Goal: Check status: Check status

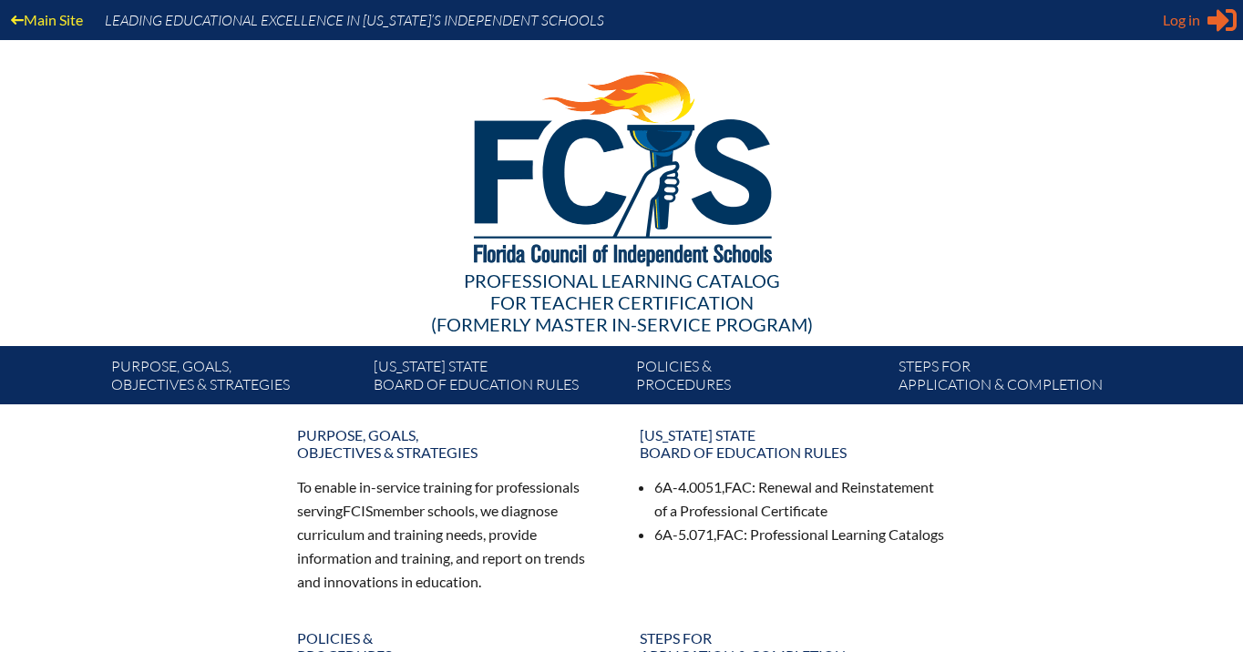
type input "[EMAIL_ADDRESS][DOMAIN_NAME]"
click at [1185, 24] on span "Log in" at bounding box center [1181, 20] width 37 height 22
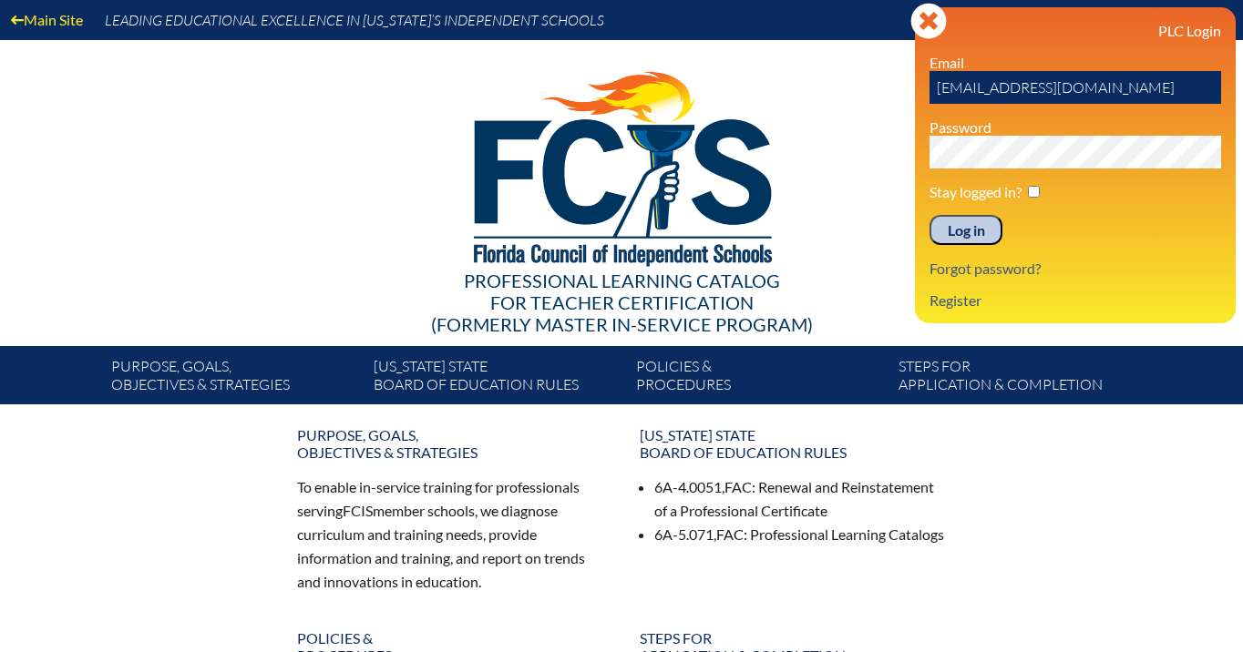
click at [970, 231] on input "Log in" at bounding box center [965, 230] width 73 height 31
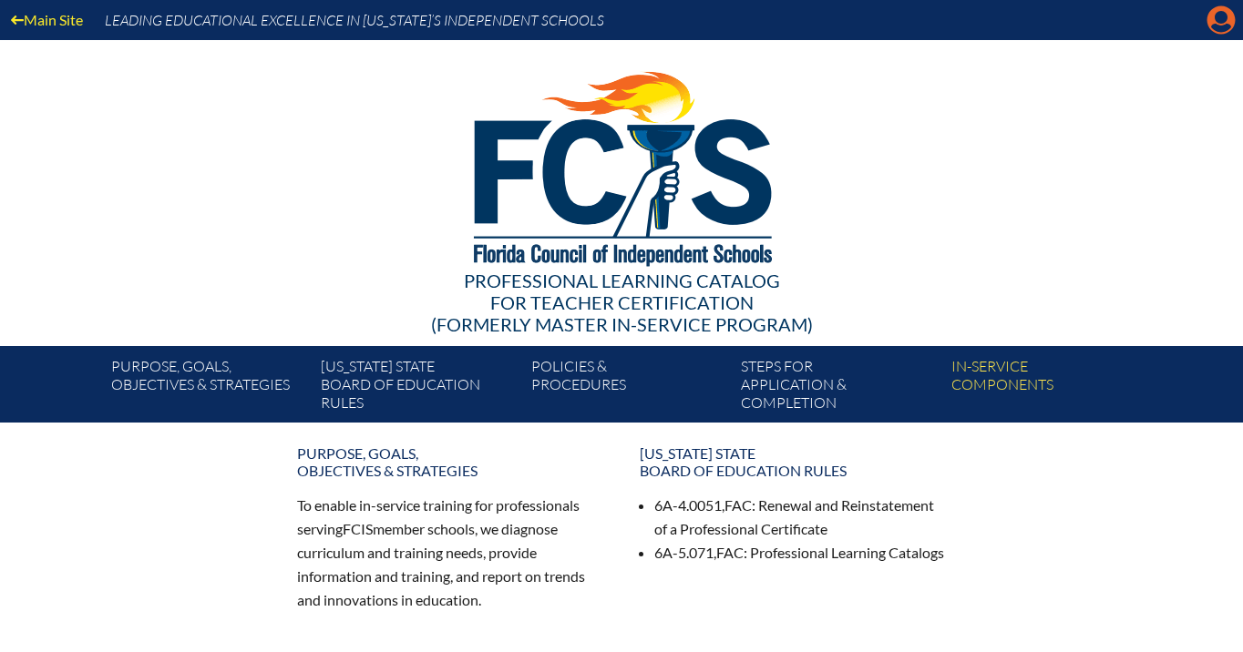
click at [1225, 24] on icon at bounding box center [1221, 20] width 28 height 28
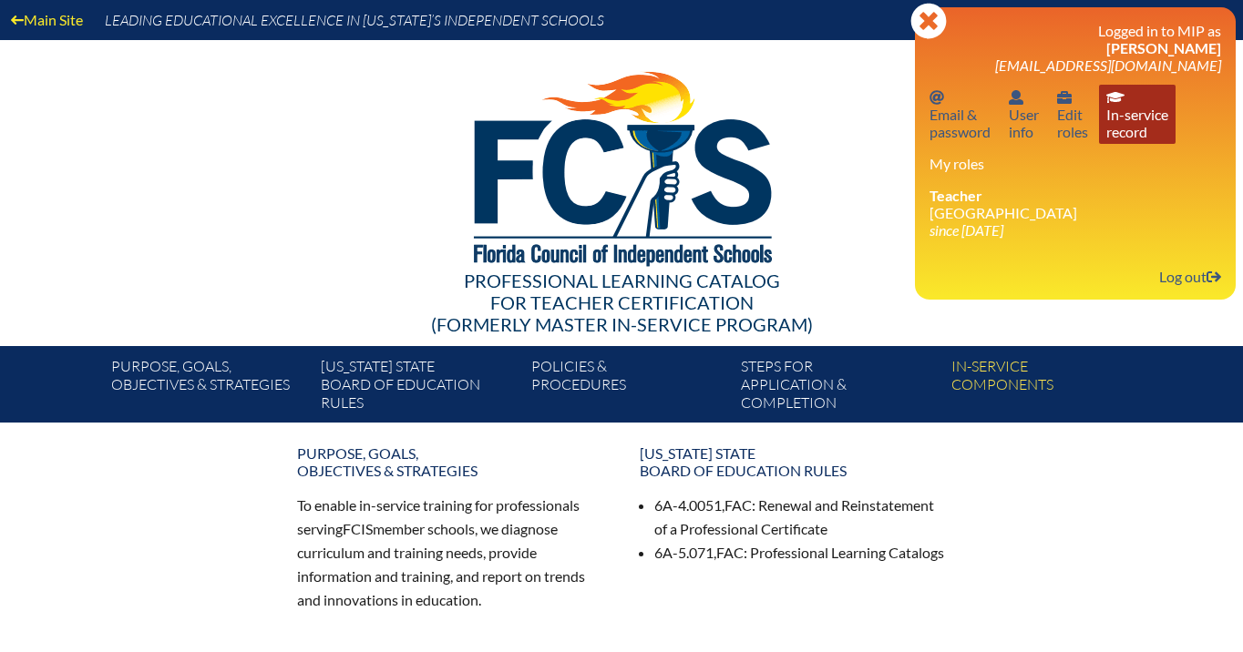
click at [1133, 128] on link "In-service record In-service record" at bounding box center [1137, 114] width 77 height 59
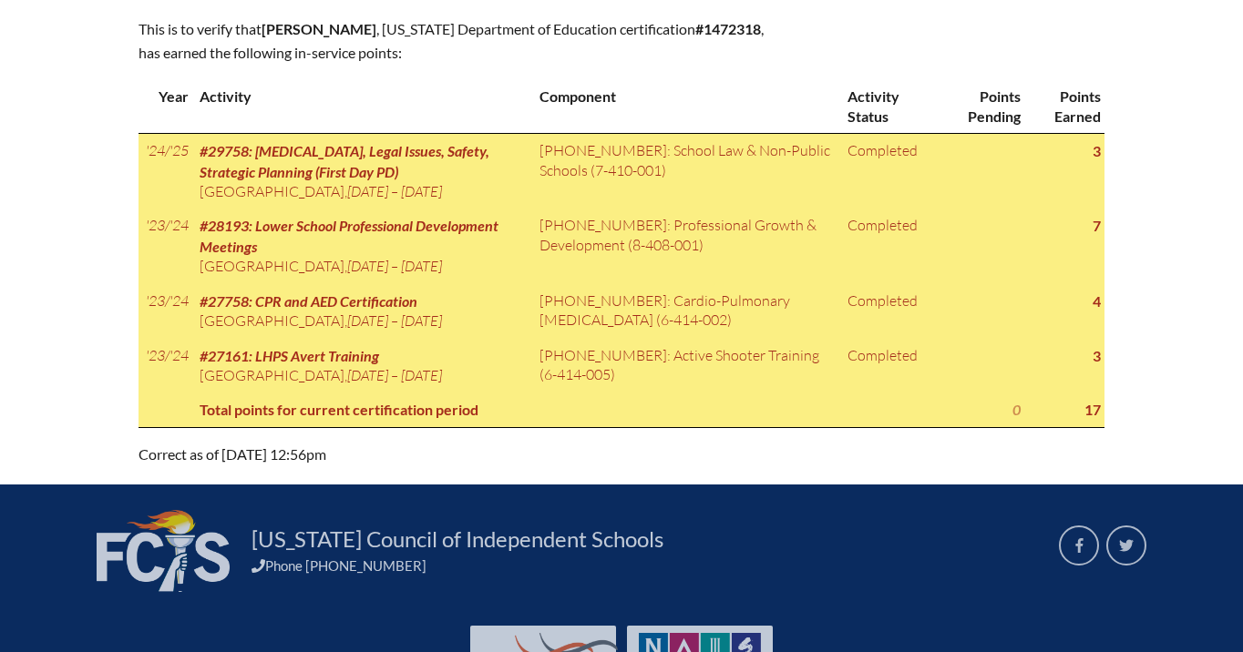
scroll to position [937, 0]
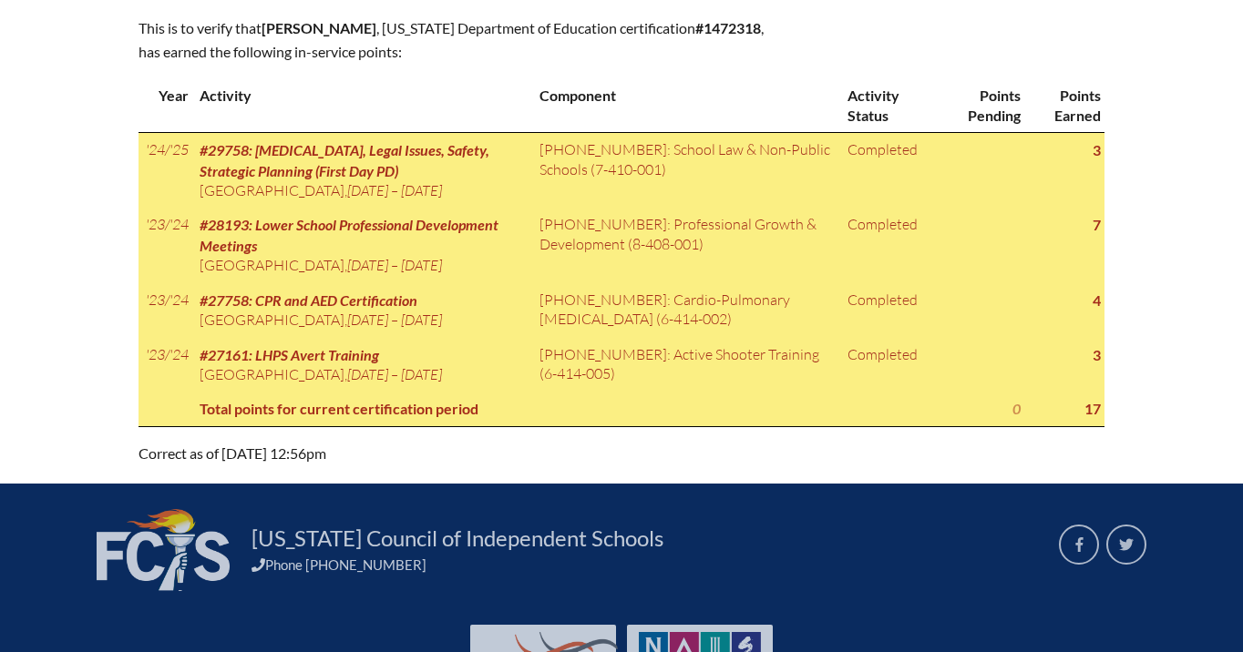
click at [1177, 230] on div "In-service record [PERSON_NAME] Areas of Certification Music (grades K-12) Cert…" at bounding box center [621, 4] width 1243 height 921
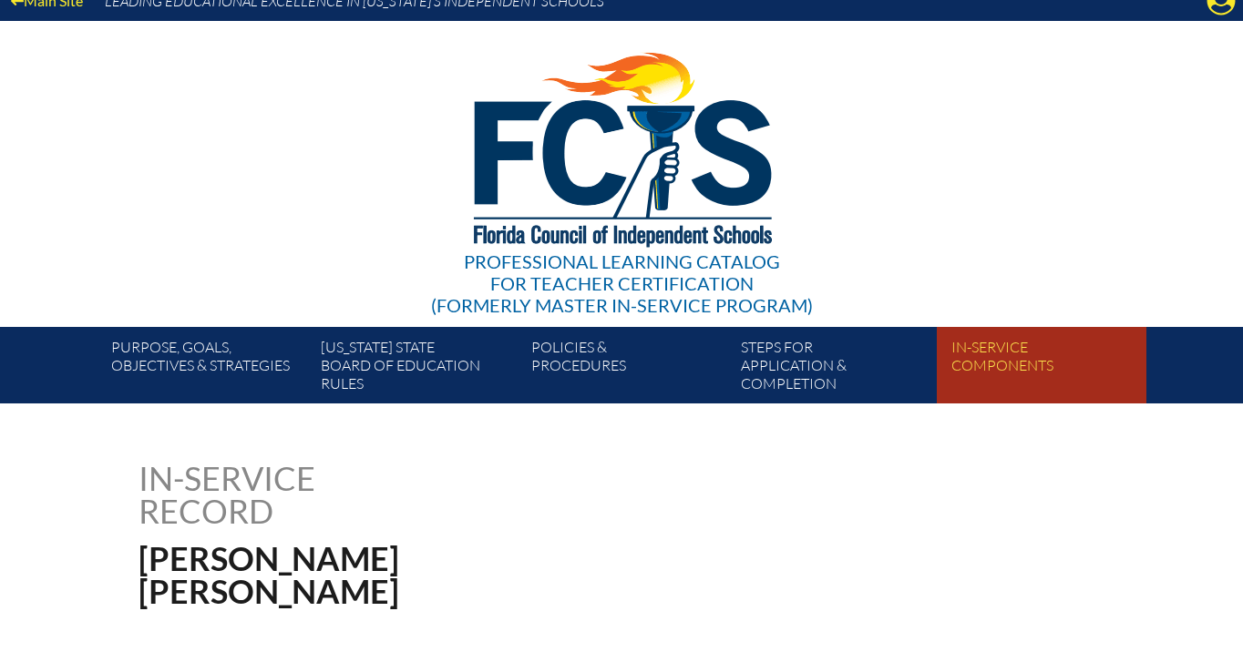
scroll to position [0, 0]
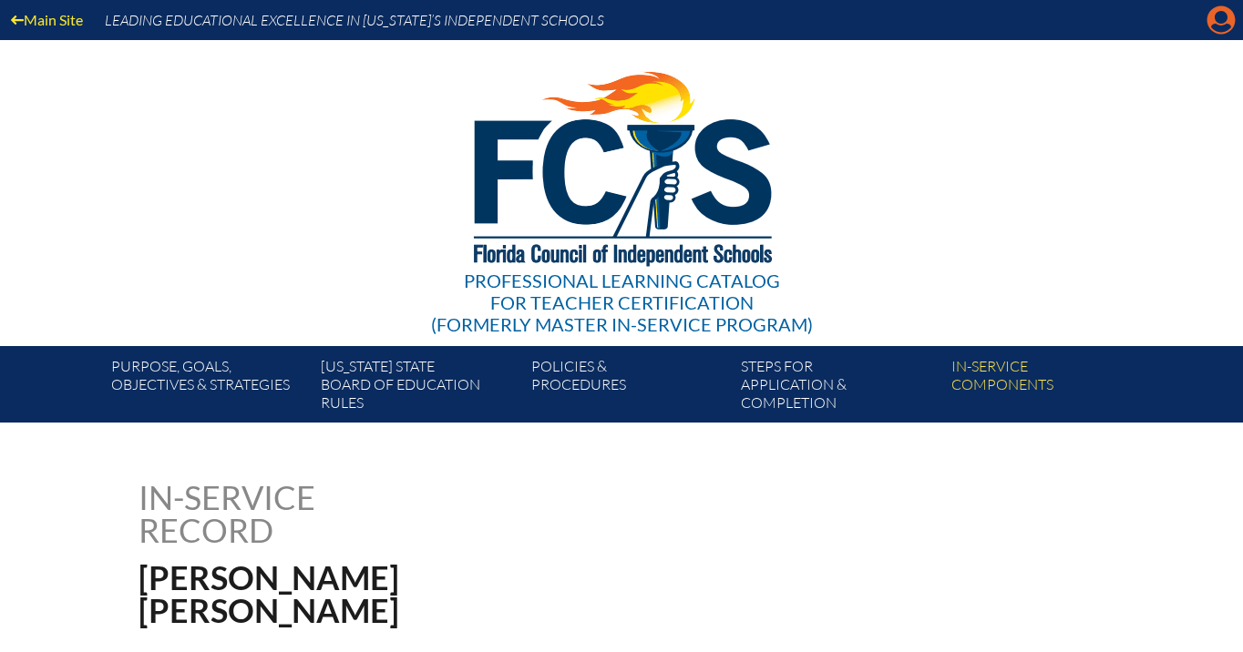
click at [1227, 22] on icon at bounding box center [1221, 20] width 28 height 28
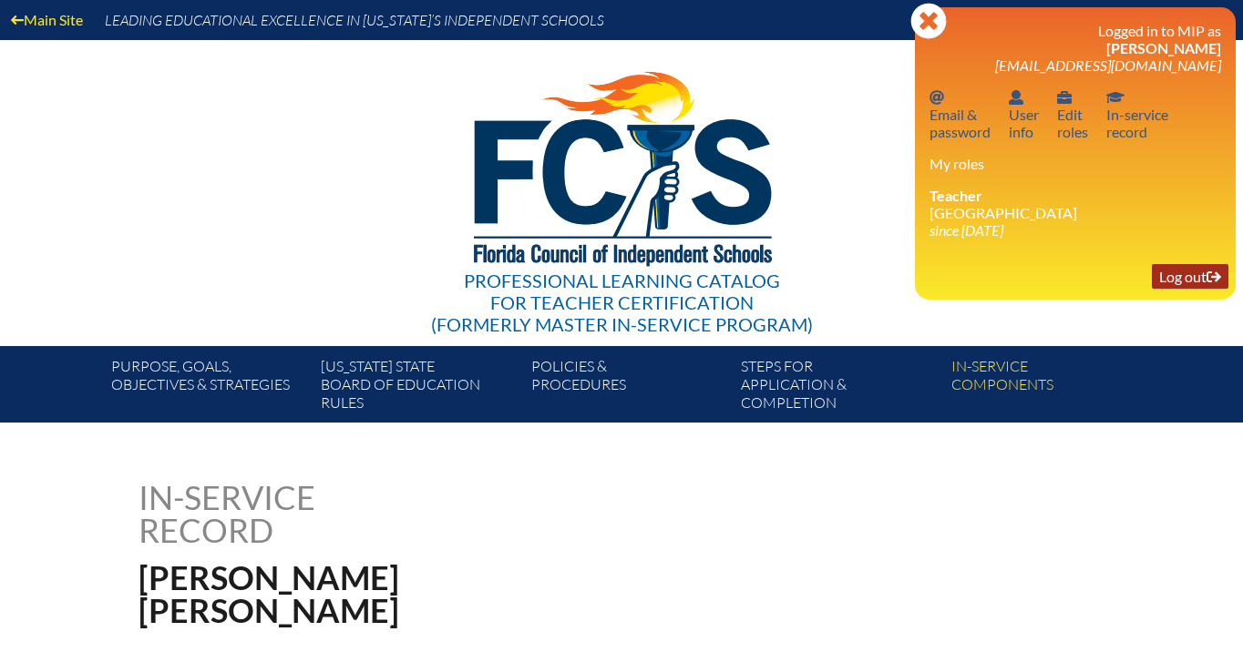
click at [1174, 278] on link "Log out Log out" at bounding box center [1190, 276] width 77 height 25
